Goal: Transaction & Acquisition: Purchase product/service

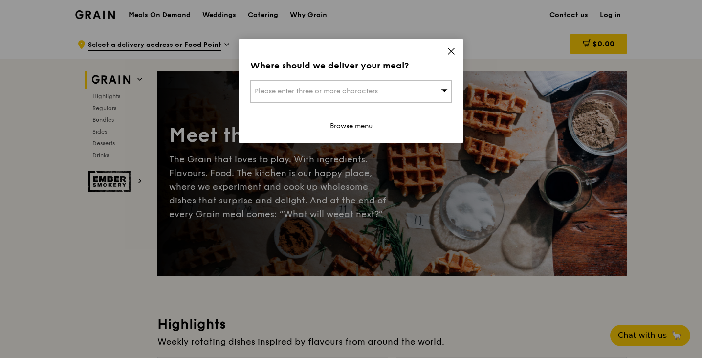
click at [399, 88] on div "Please enter three or more characters" at bounding box center [350, 91] width 201 height 22
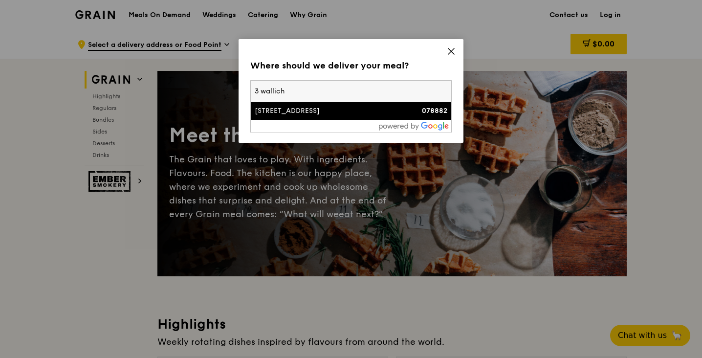
type input "3 wallich"
click at [378, 111] on div "[STREET_ADDRESS]" at bounding box center [327, 111] width 145 height 10
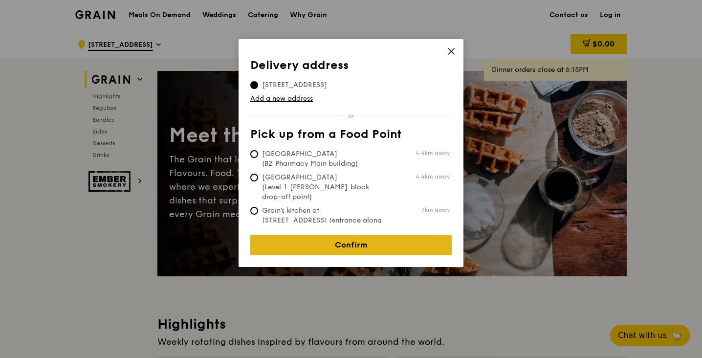
click at [324, 235] on link "Confirm" at bounding box center [350, 245] width 201 height 21
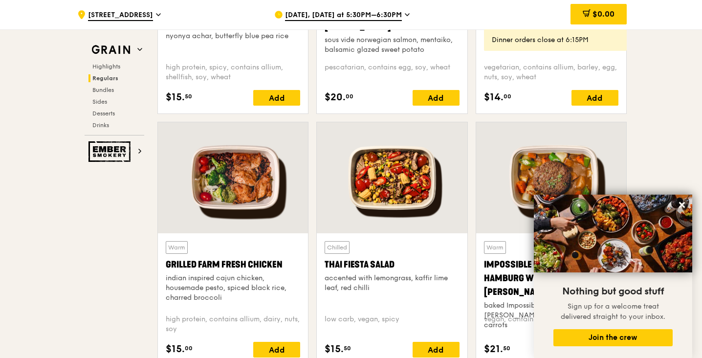
scroll to position [1019, 0]
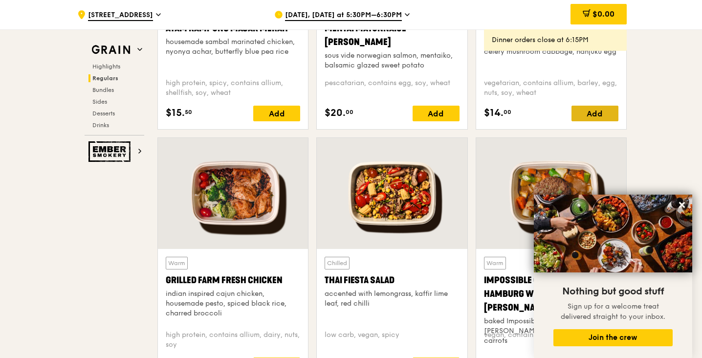
click at [588, 111] on div "Add" at bounding box center [595, 114] width 47 height 16
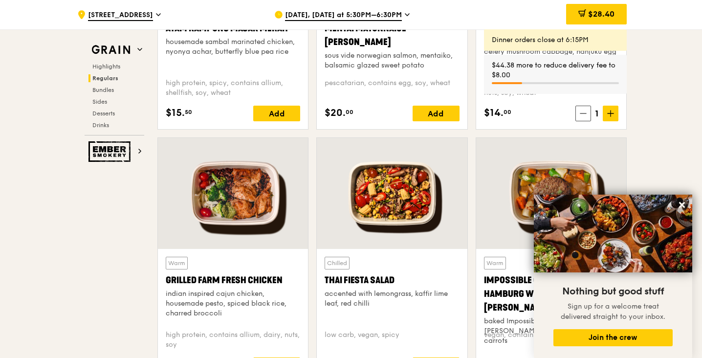
click at [405, 13] on icon at bounding box center [407, 14] width 5 height 9
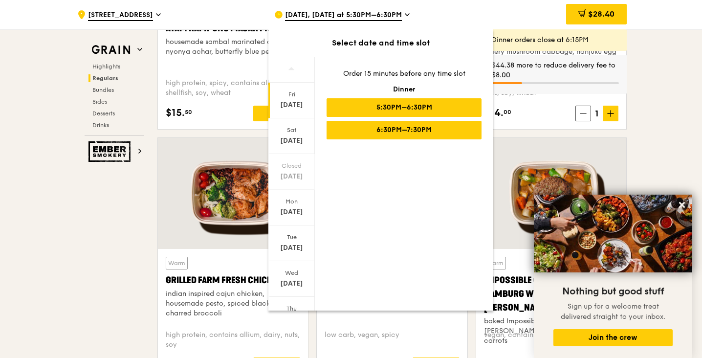
click at [372, 127] on div "6:30PM–7:30PM" at bounding box center [404, 130] width 155 height 19
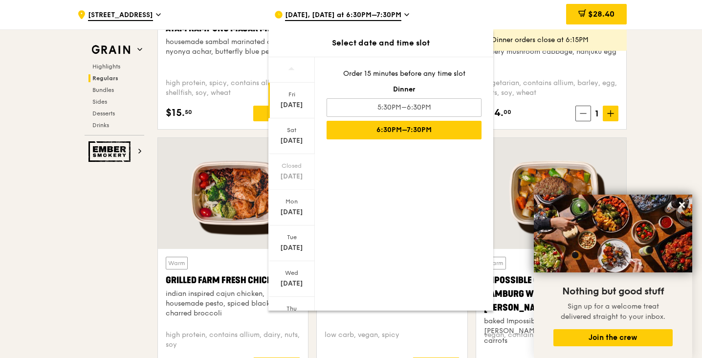
click at [210, 98] on div "Warm Ayam [GEOGRAPHIC_DATA] housemade sambal marinated chicken, nyonya achar, b…" at bounding box center [233, 63] width 134 height 116
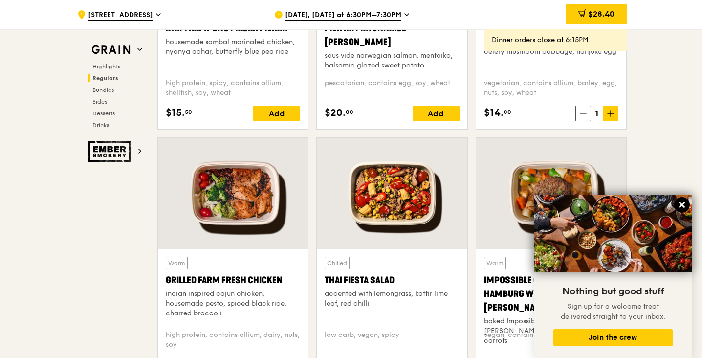
click at [683, 204] on icon at bounding box center [682, 205] width 6 height 6
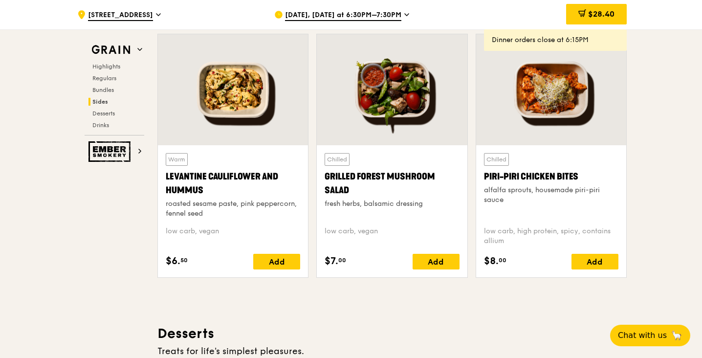
scroll to position [2494, 0]
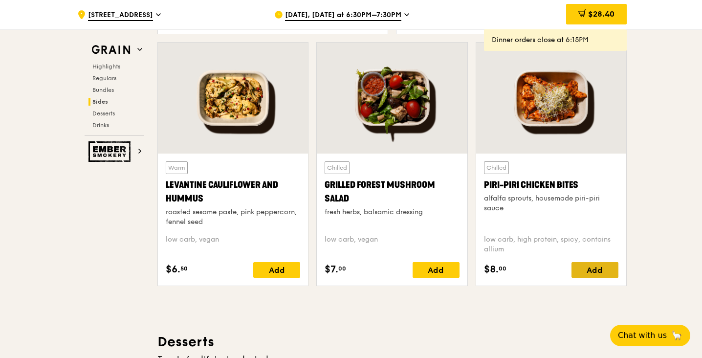
click at [601, 269] on div "Add" at bounding box center [595, 270] width 47 height 16
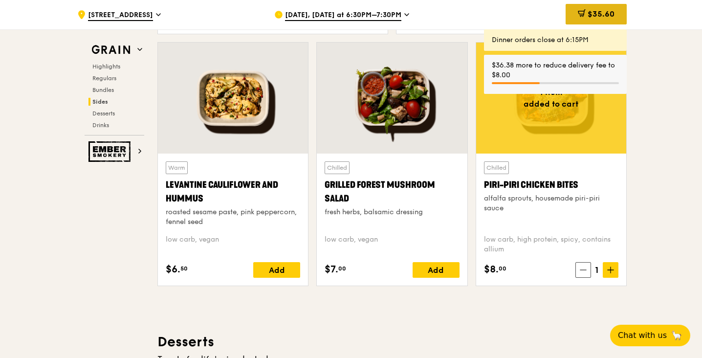
click at [595, 11] on span "$35.60" at bounding box center [601, 13] width 27 height 9
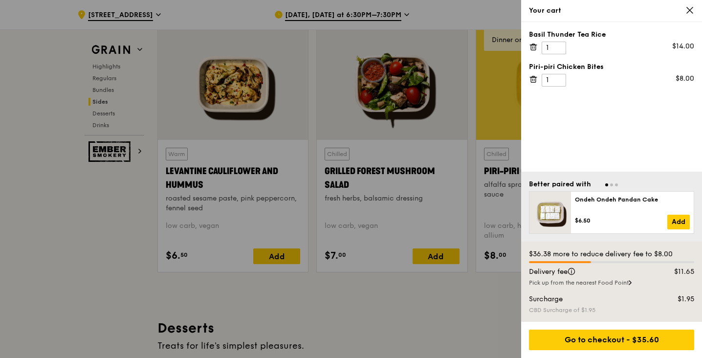
scroll to position [2514, 0]
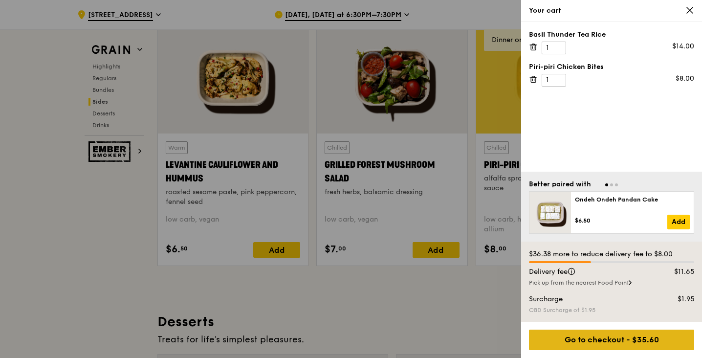
click at [581, 340] on div "Go to checkout - $35.60" at bounding box center [611, 340] width 165 height 21
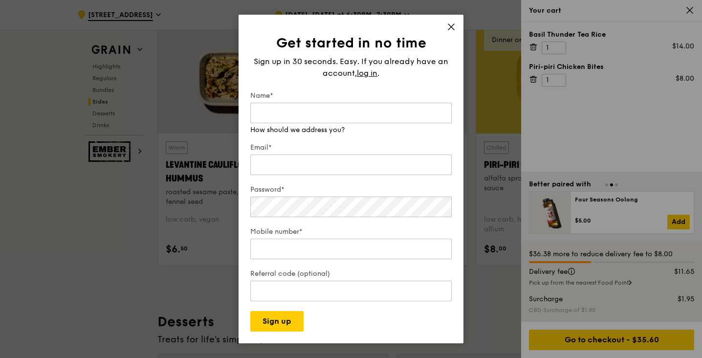
type input "[EMAIL_ADDRESS][DOMAIN_NAME]"
click at [319, 164] on input "Email*" at bounding box center [350, 165] width 201 height 21
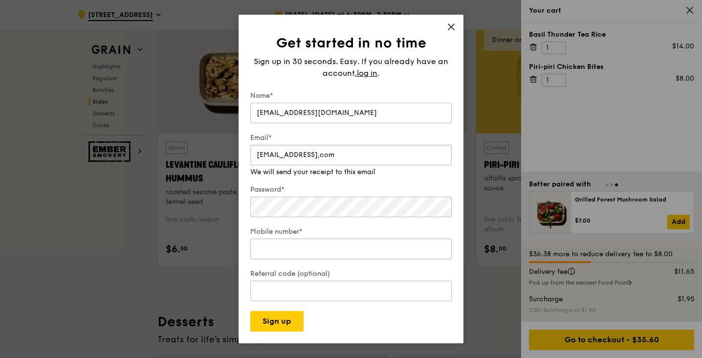
type input "[EMAIL_ADDRESS],com"
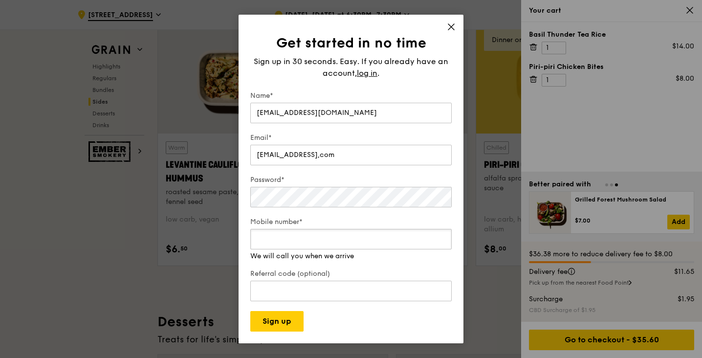
click at [287, 253] on div "Mobile number* We will call you when we arrive" at bounding box center [350, 239] width 201 height 44
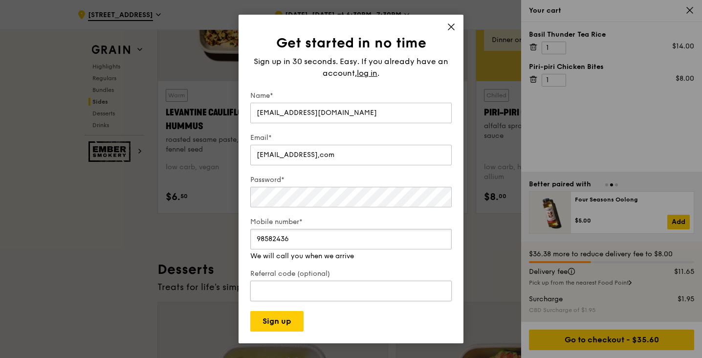
scroll to position [2557, 0]
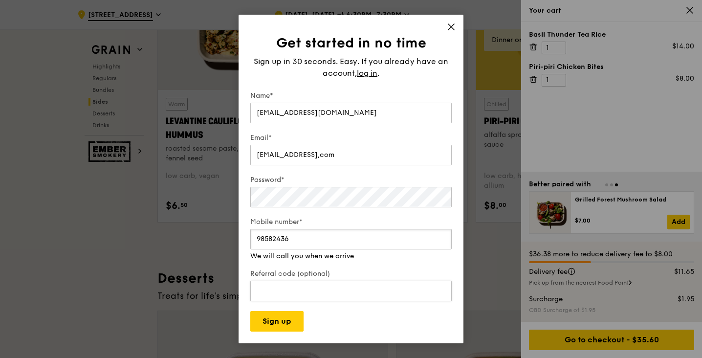
type input "98582436"
click at [333, 293] on div "Referral code (optional)" at bounding box center [350, 286] width 201 height 34
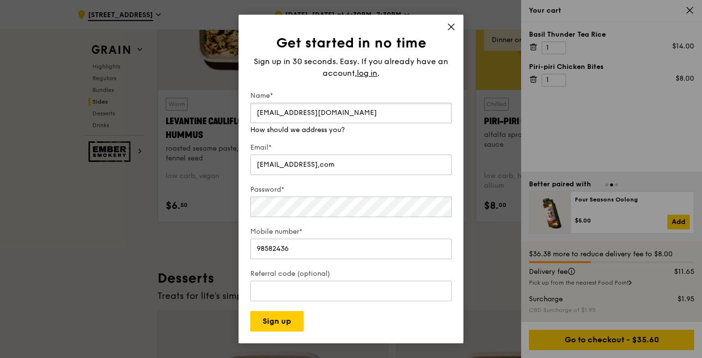
drag, startPoint x: 344, startPoint y: 113, endPoint x: 304, endPoint y: 109, distance: 40.3
click at [304, 109] on input "[EMAIL_ADDRESS][DOMAIN_NAME]" at bounding box center [350, 113] width 201 height 21
drag, startPoint x: 322, startPoint y: 114, endPoint x: 219, endPoint y: 118, distance: 103.3
click at [219, 118] on div "Get started in no time Sign up in 30 seconds. Easy. If you already have an acco…" at bounding box center [351, 179] width 702 height 358
type input "[PERSON_NAME]"
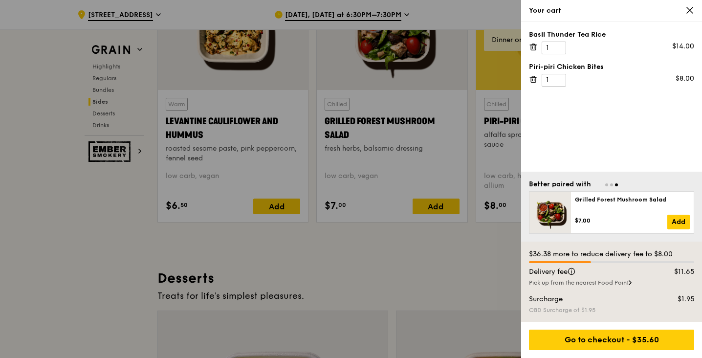
click at [577, 328] on div "Go to checkout - $35.60" at bounding box center [611, 340] width 181 height 36
click at [568, 339] on div "Go to checkout - $35.60" at bounding box center [611, 340] width 165 height 21
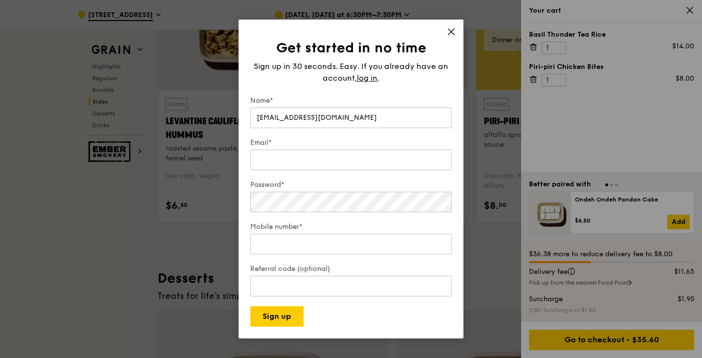
drag, startPoint x: 358, startPoint y: 120, endPoint x: 231, endPoint y: 122, distance: 127.2
click at [231, 122] on div "Get started in no time Sign up in 30 seconds. Easy. If you already have an acco…" at bounding box center [351, 179] width 702 height 358
type input "[PERSON_NAME]"
click at [284, 159] on input "Email*" at bounding box center [350, 160] width 201 height 21
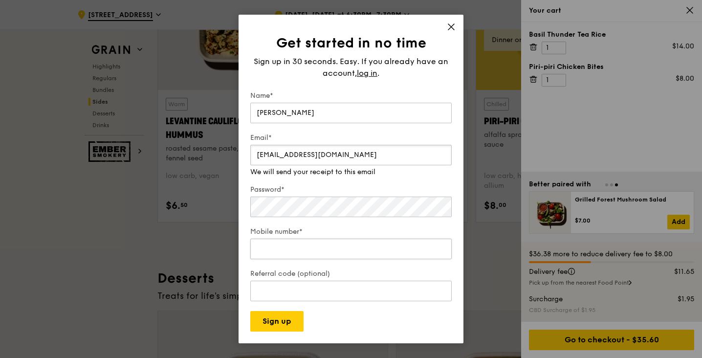
type input "[EMAIL_ADDRESS][DOMAIN_NAME]"
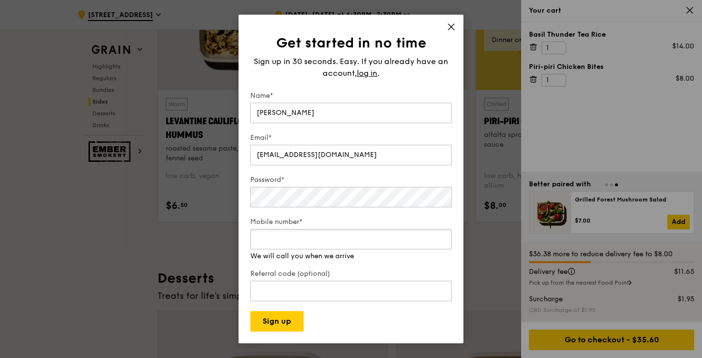
click at [276, 251] on div "Mobile number* We will call you when we arrive" at bounding box center [350, 239] width 201 height 44
type input "9858"
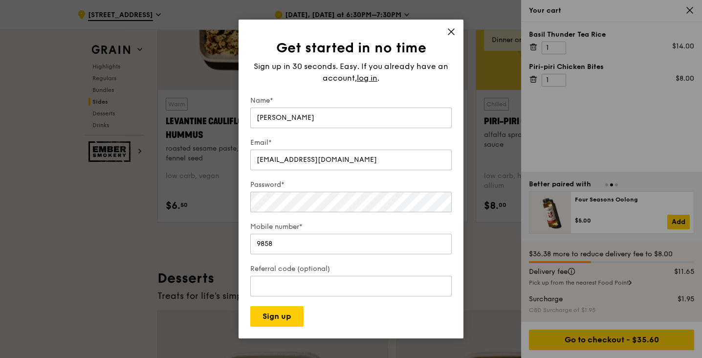
click at [448, 26] on div "Get started in no time Sign up in 30 seconds. Easy. If you already have an acco…" at bounding box center [351, 179] width 225 height 319
click at [376, 77] on span "log in" at bounding box center [367, 78] width 21 height 12
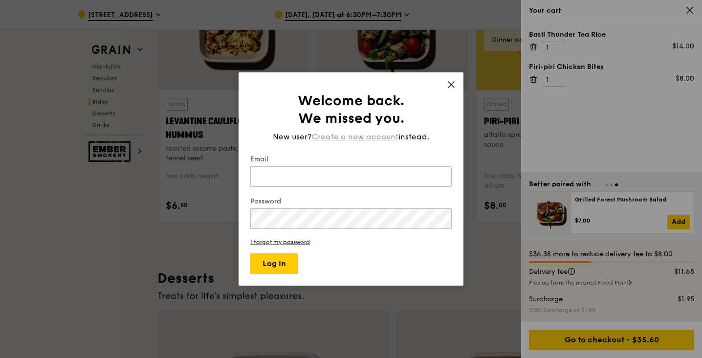
type input "[EMAIL_ADDRESS][DOMAIN_NAME]"
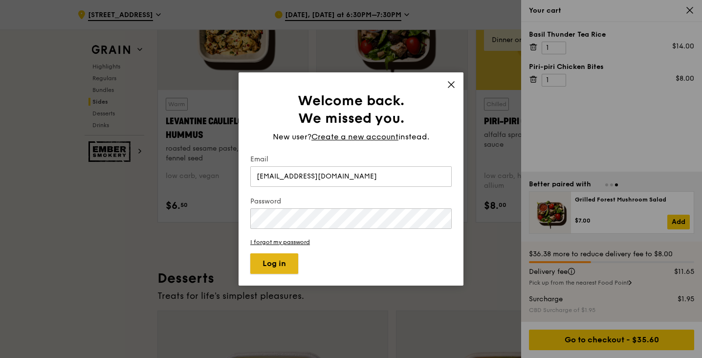
click at [293, 264] on button "Log in" at bounding box center [274, 263] width 48 height 21
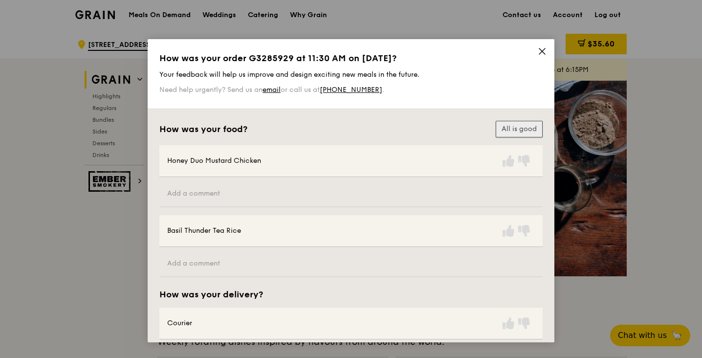
click at [513, 124] on button "All is good" at bounding box center [519, 129] width 47 height 17
click at [539, 50] on icon at bounding box center [542, 51] width 6 height 6
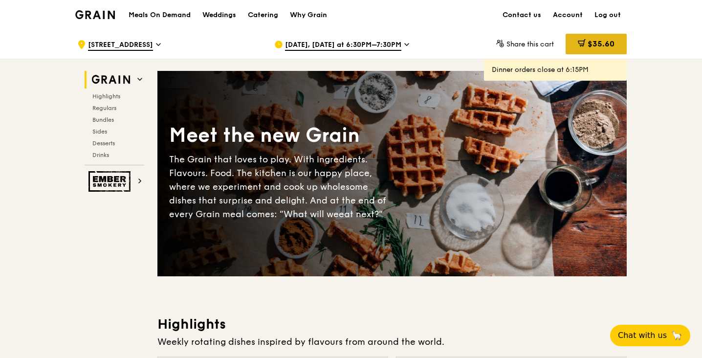
click at [584, 40] on icon at bounding box center [582, 43] width 5 height 6
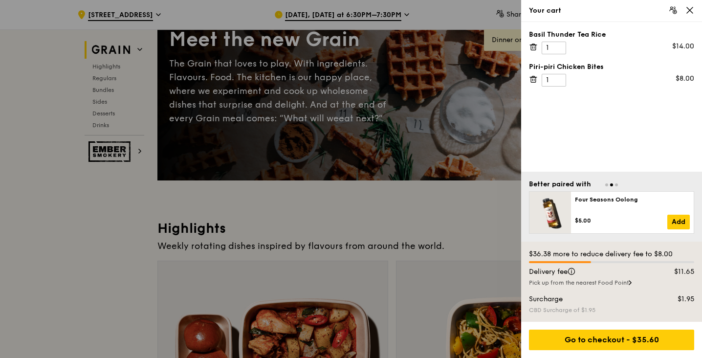
scroll to position [100, 0]
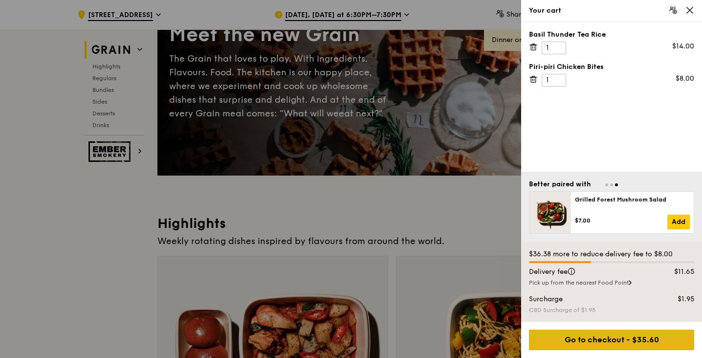
click at [597, 340] on div "Go to checkout - $35.60" at bounding box center [611, 340] width 165 height 21
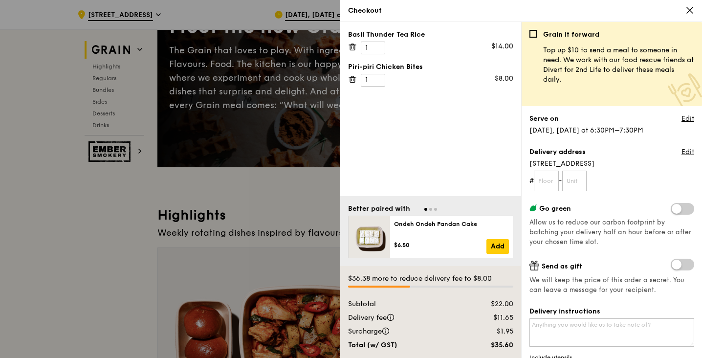
scroll to position [103, 0]
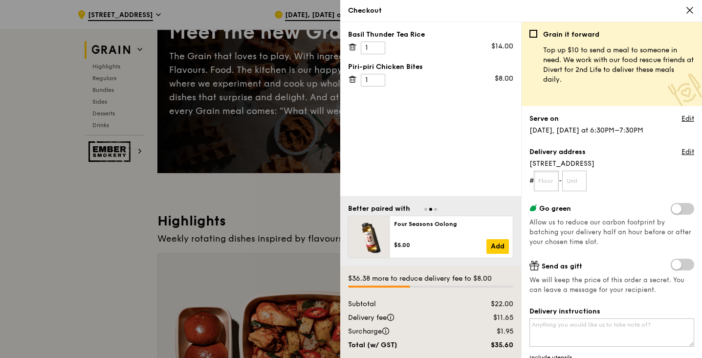
click at [546, 186] on input "text" at bounding box center [546, 181] width 25 height 21
type input "61"
click at [585, 180] on input "text" at bounding box center [574, 181] width 25 height 21
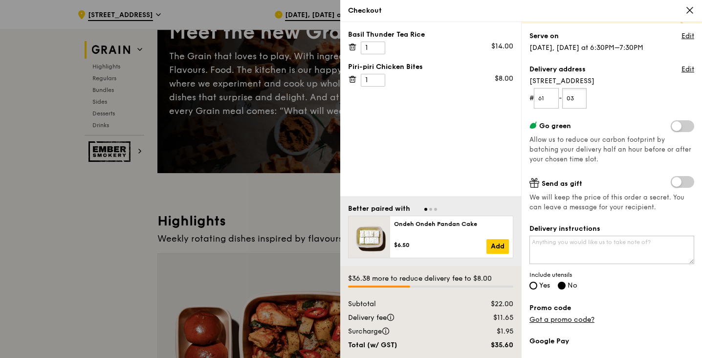
scroll to position [86, 0]
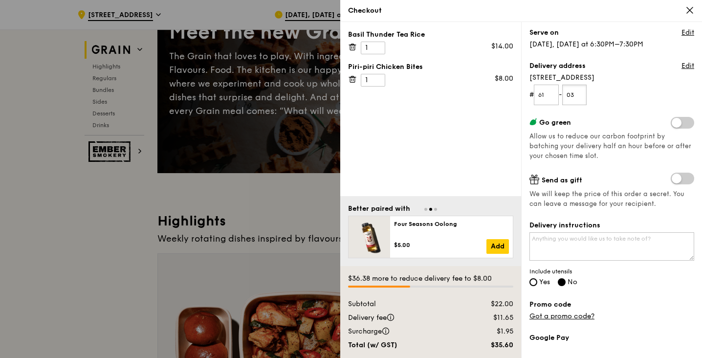
type input "03"
click at [688, 177] on span at bounding box center [682, 179] width 23 height 12
click at [673, 179] on input "checkbox" at bounding box center [673, 179] width 0 height 0
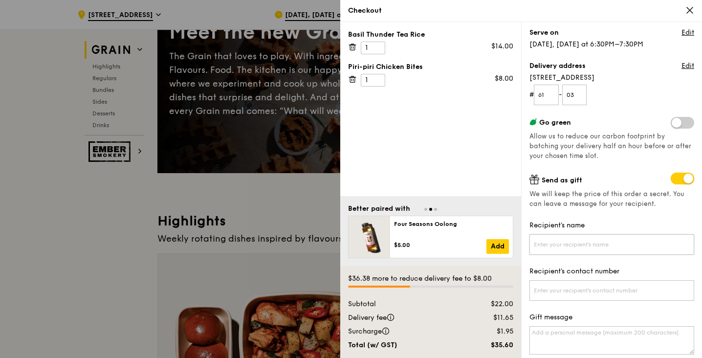
scroll to position [99, 0]
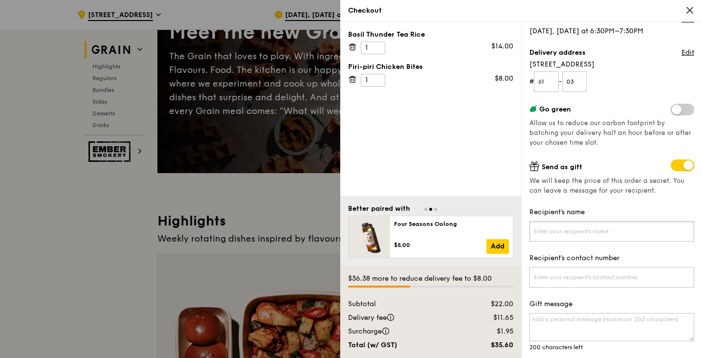
click at [584, 233] on input "Recipient's name" at bounding box center [612, 231] width 165 height 21
type input "Bee"
click at [578, 278] on input "Recipient's contact number" at bounding box center [612, 277] width 165 height 21
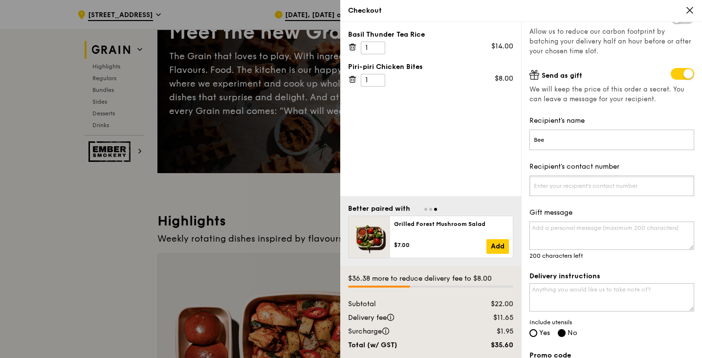
scroll to position [194, 0]
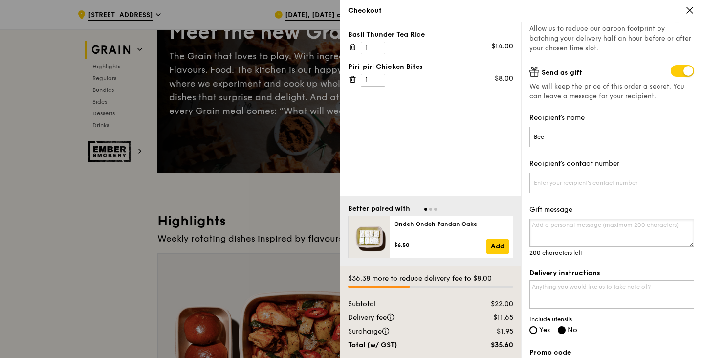
click at [575, 234] on textarea "Gift message" at bounding box center [612, 233] width 165 height 28
type textarea "Enjoy your 6 lovers"
click at [582, 289] on textarea "Delivery instructions" at bounding box center [612, 294] width 165 height 28
type textarea "Leave at the lobby with the concierge"
click at [599, 225] on textarea "Enjoy your 6 lovers" at bounding box center [612, 233] width 165 height 28
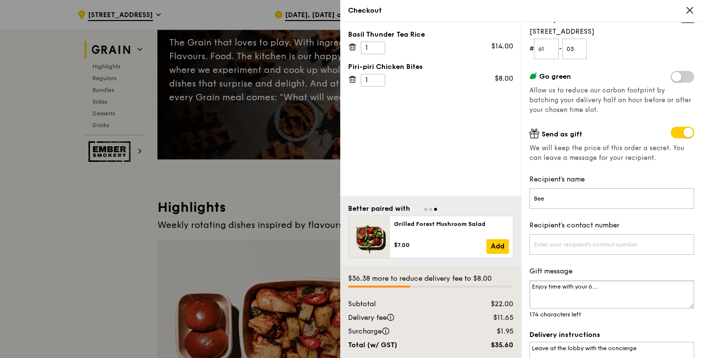
scroll to position [154, 0]
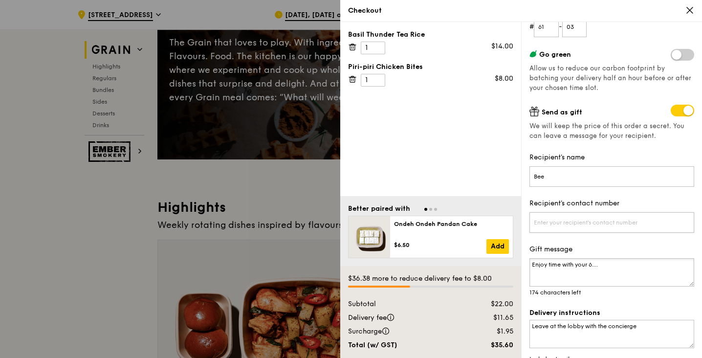
type textarea "Enjoy time with your 6...."
click at [589, 223] on input "Recipient's contact number" at bounding box center [612, 222] width 165 height 21
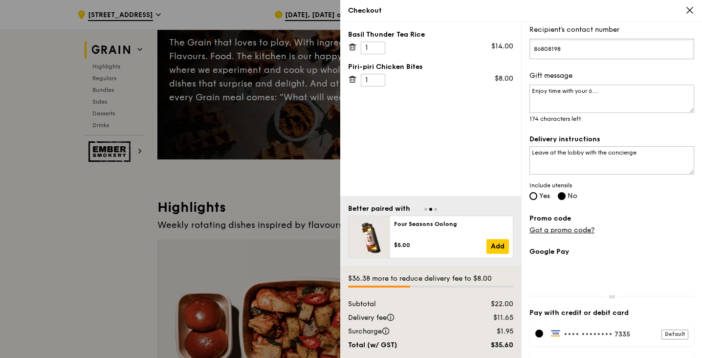
scroll to position [389, 0]
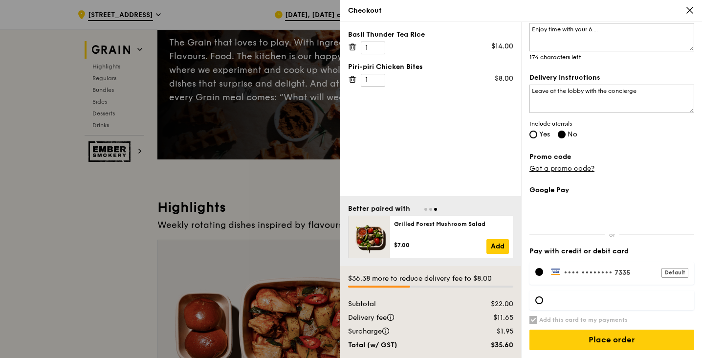
type input "86808198"
click at [538, 298] on div at bounding box center [539, 300] width 8 height 8
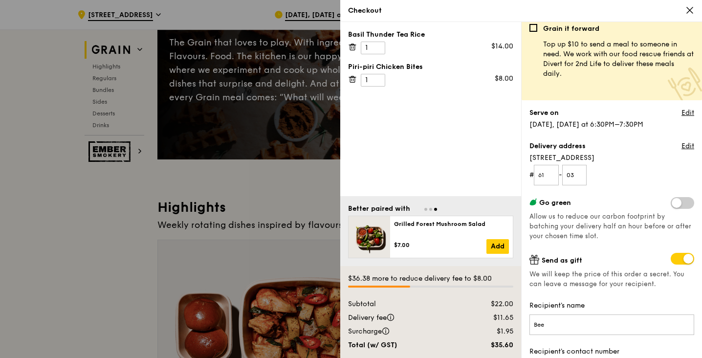
scroll to position [0, 0]
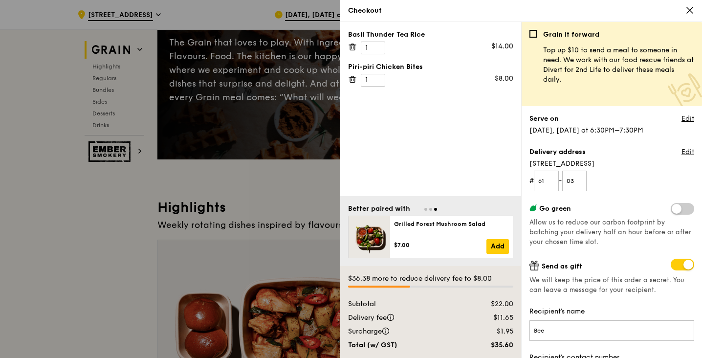
click at [689, 8] on icon at bounding box center [690, 10] width 9 height 9
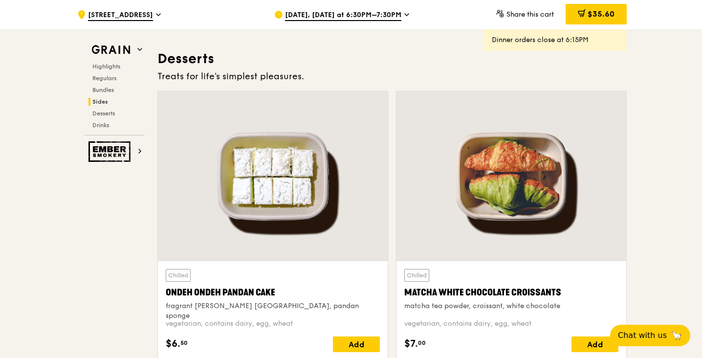
scroll to position [2779, 0]
